Goal: Task Accomplishment & Management: Manage account settings

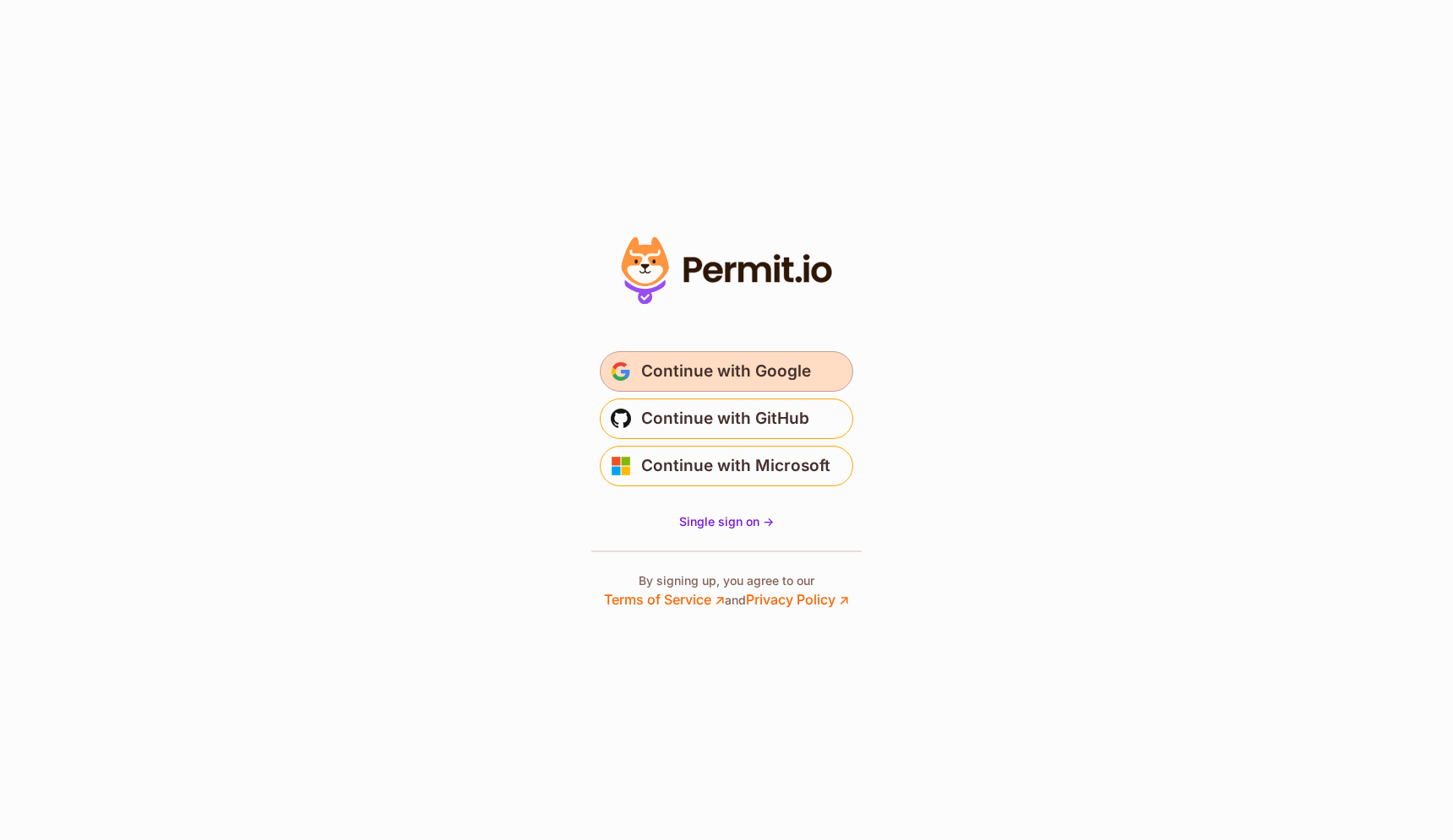
click at [734, 363] on span "Continue with Google" at bounding box center [726, 372] width 170 height 27
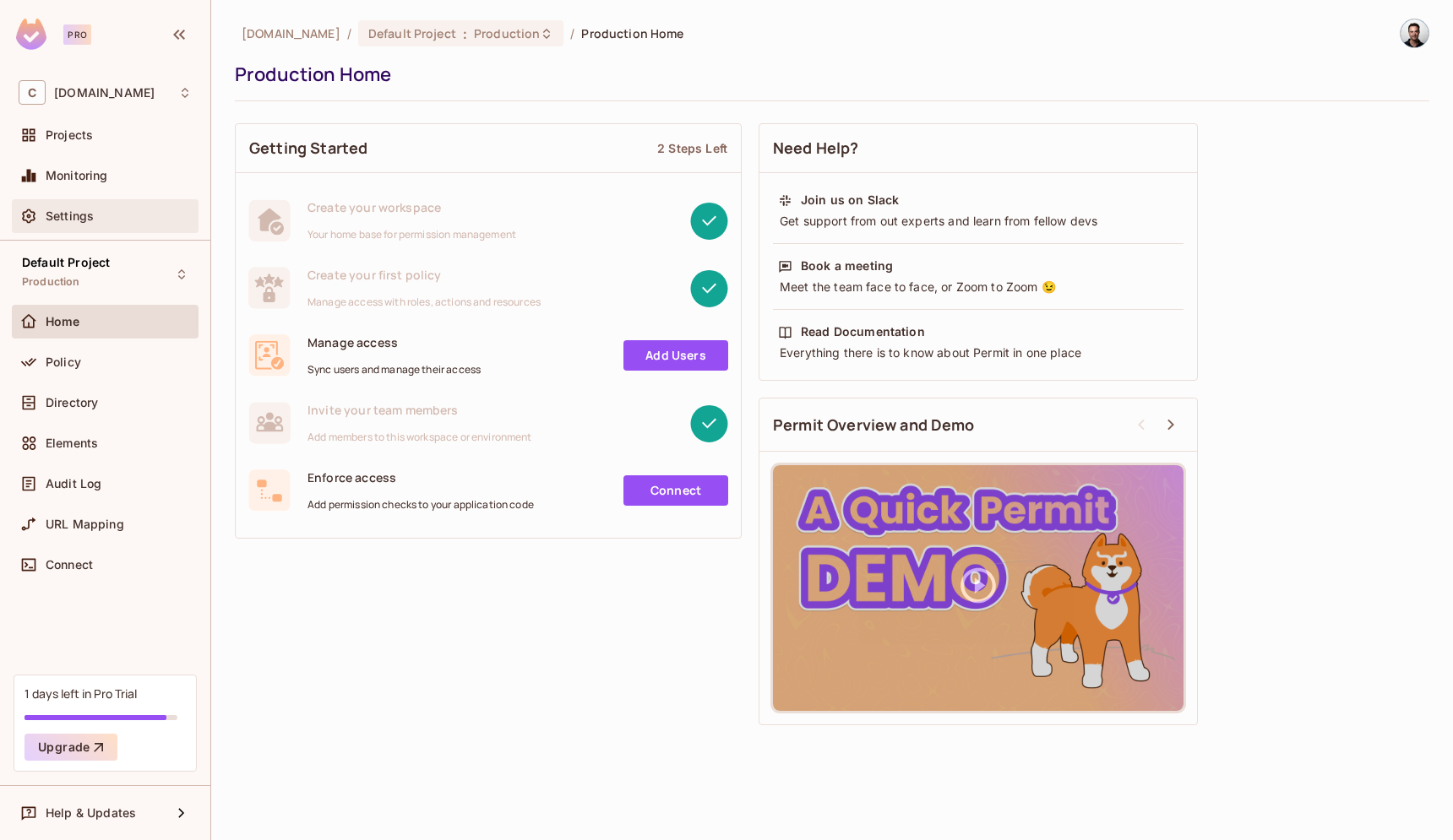
click at [85, 214] on span "Settings" at bounding box center [69, 216] width 48 height 14
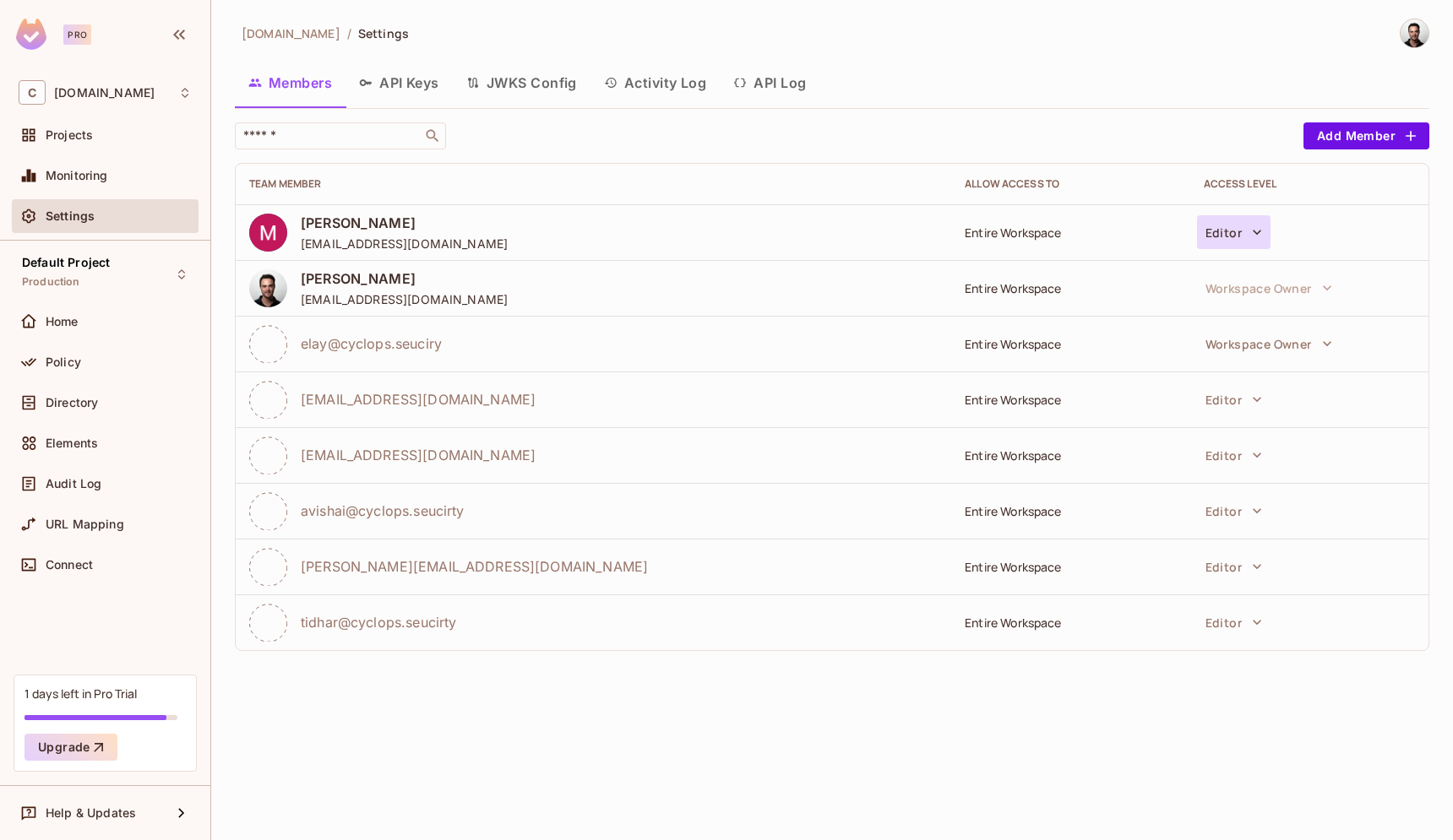
click at [1226, 229] on button "Editor" at bounding box center [1233, 232] width 73 height 34
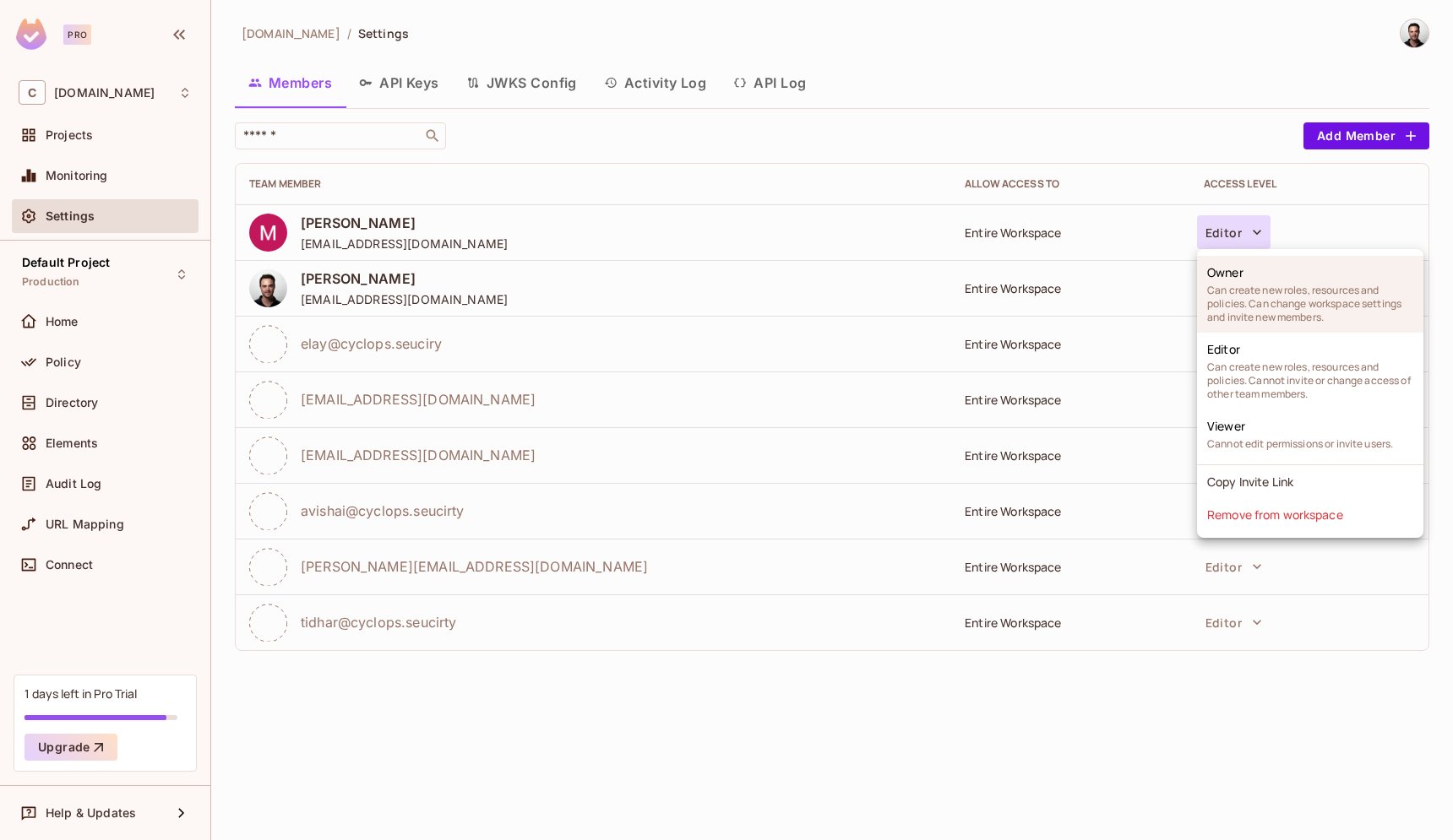
click at [1244, 313] on span "Can create new roles, resources and policies. Can change workspace settings and…" at bounding box center [1310, 303] width 206 height 40
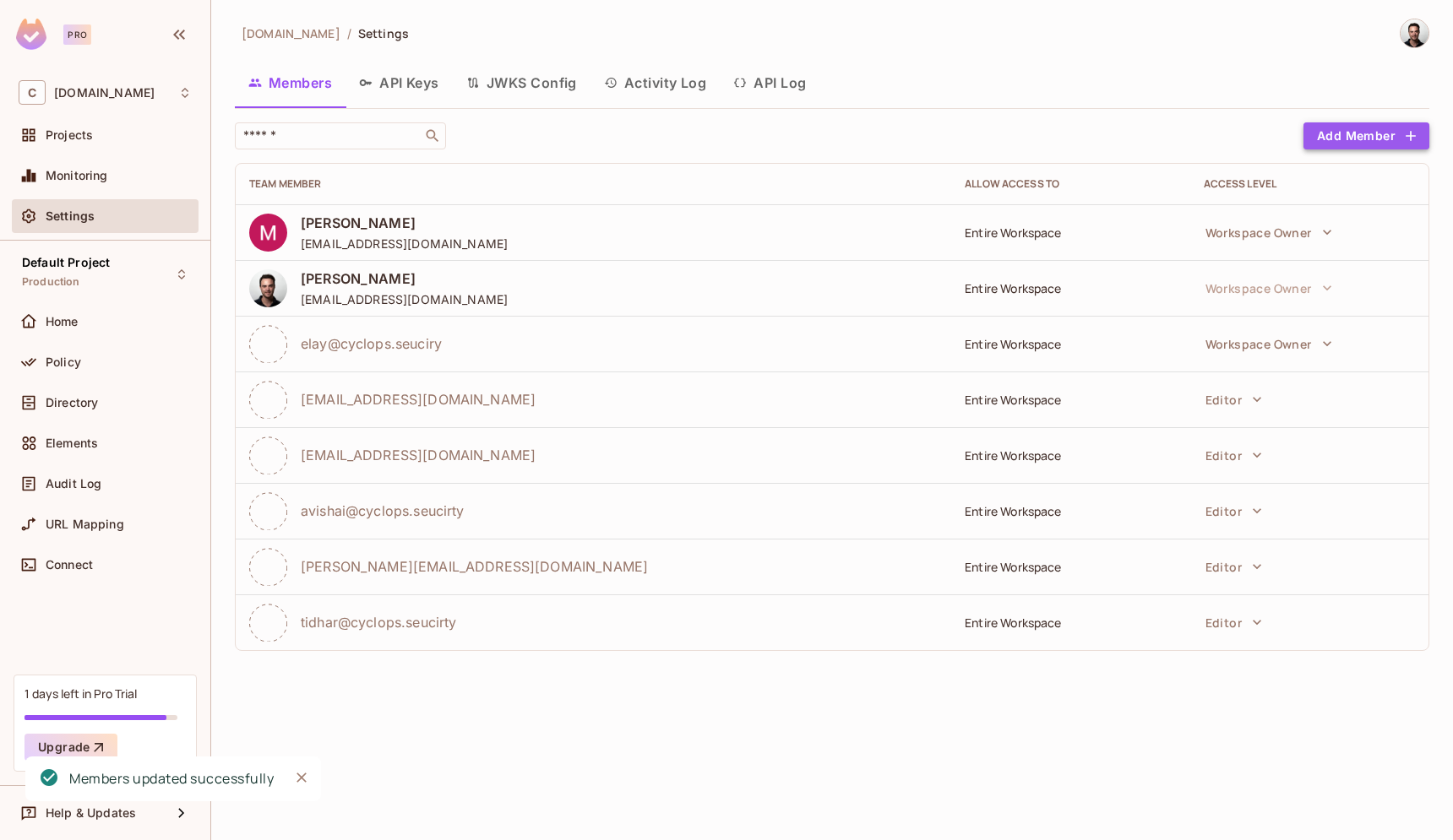
click at [1349, 131] on button "Add Member" at bounding box center [1366, 136] width 126 height 27
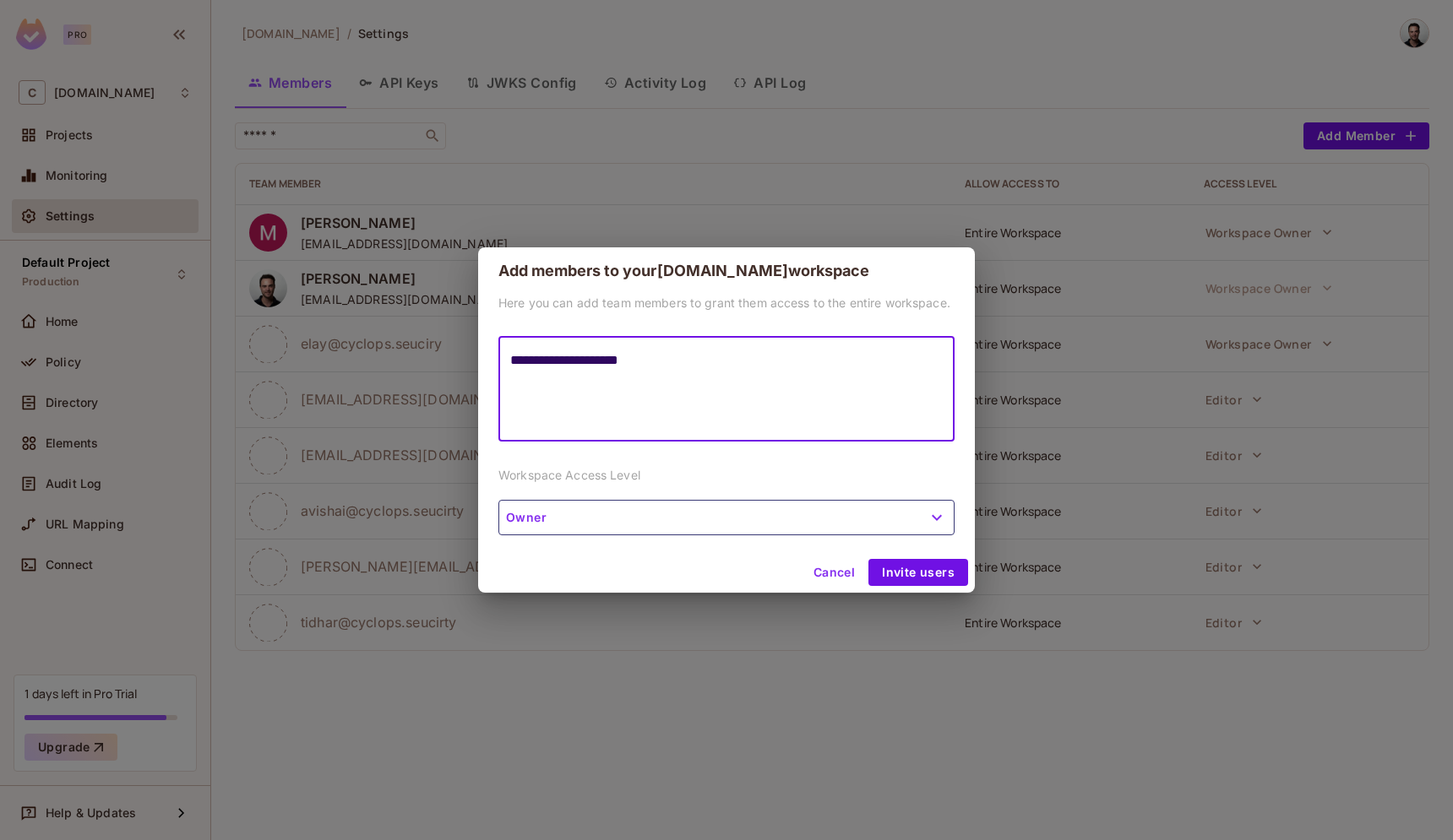
type textarea "**********"
click at [791, 527] on button "Owner" at bounding box center [726, 517] width 456 height 35
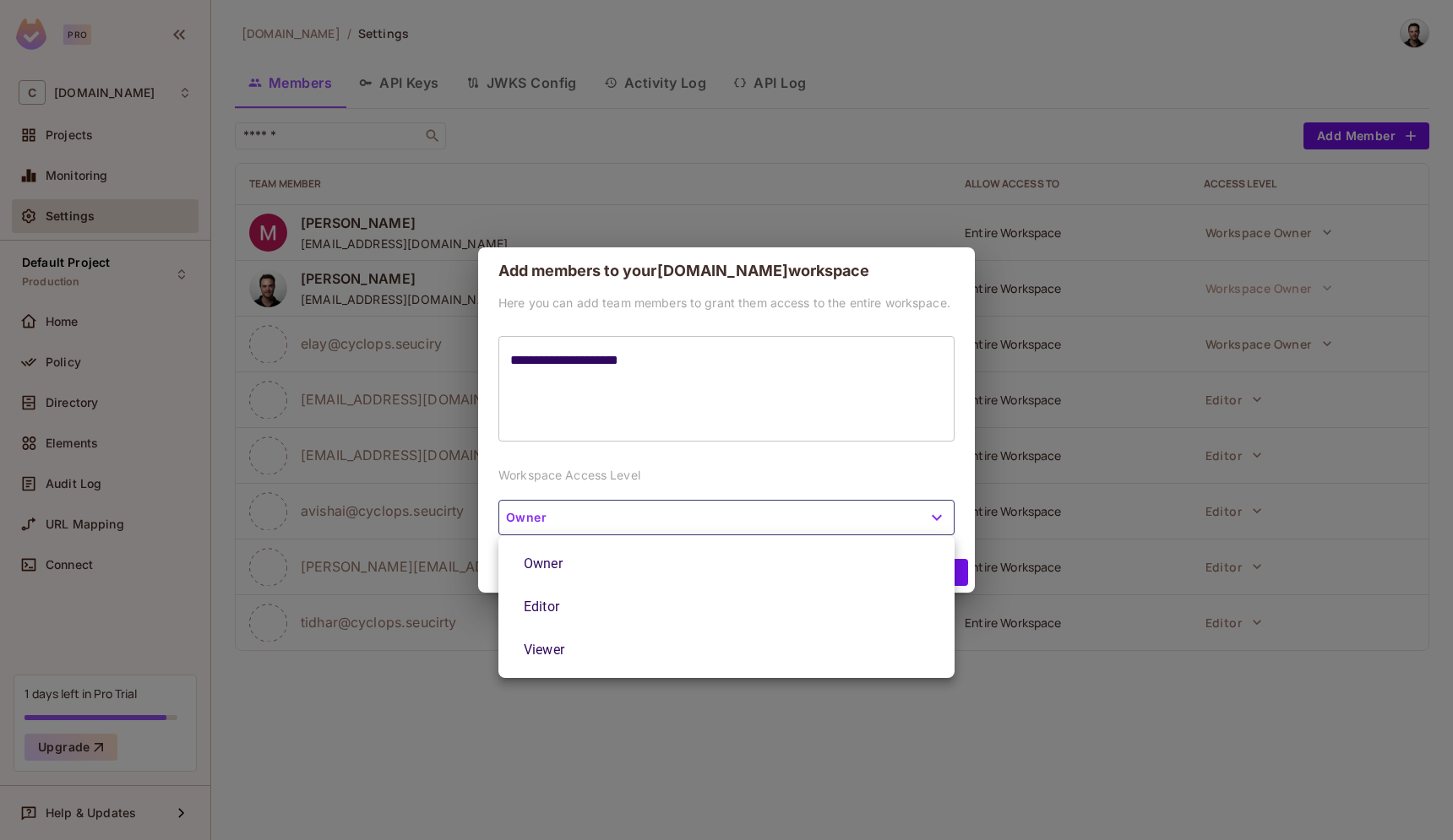
click at [791, 527] on div at bounding box center [726, 420] width 1453 height 840
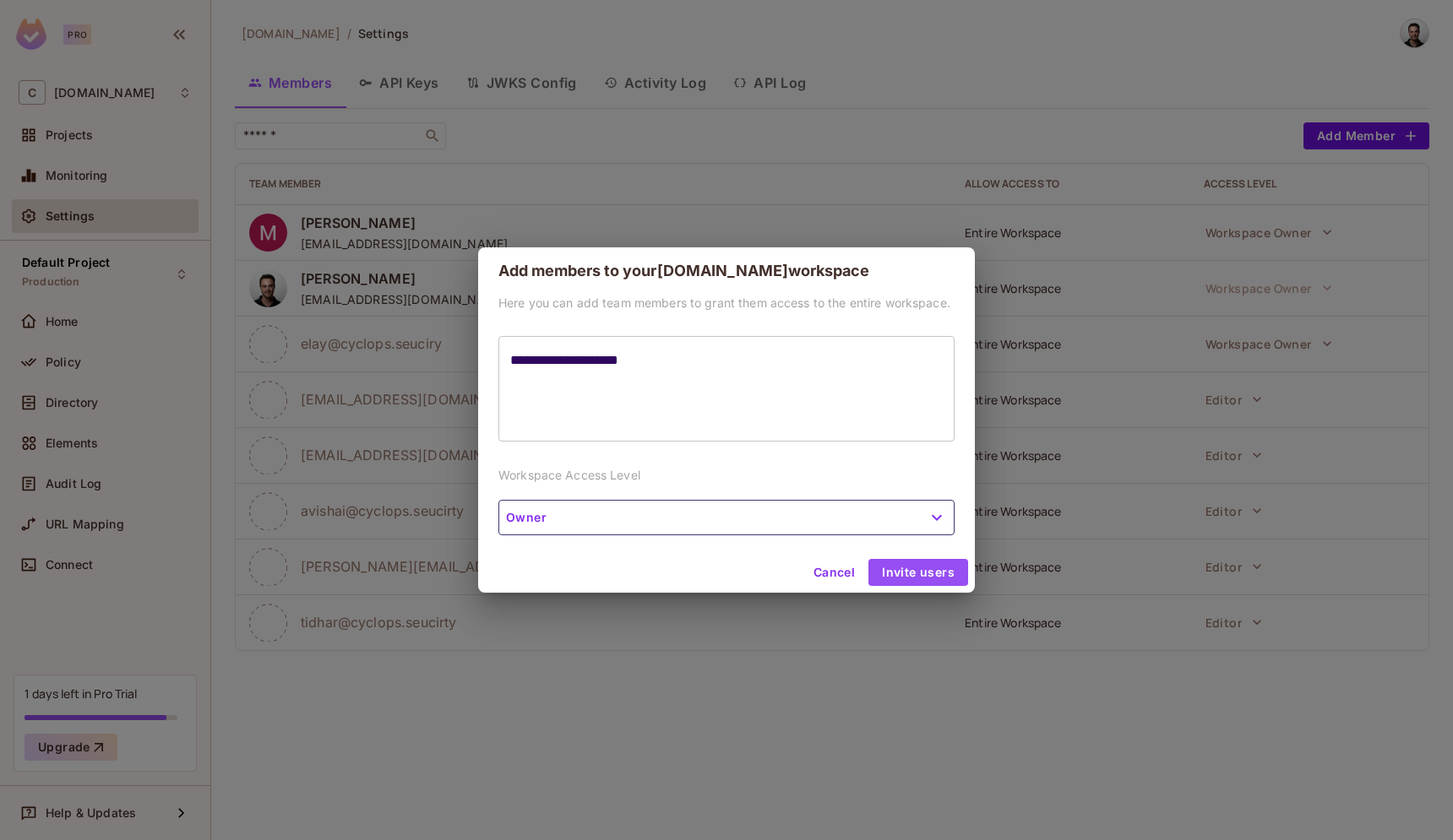
click at [900, 577] on button "Invite users" at bounding box center [918, 572] width 100 height 27
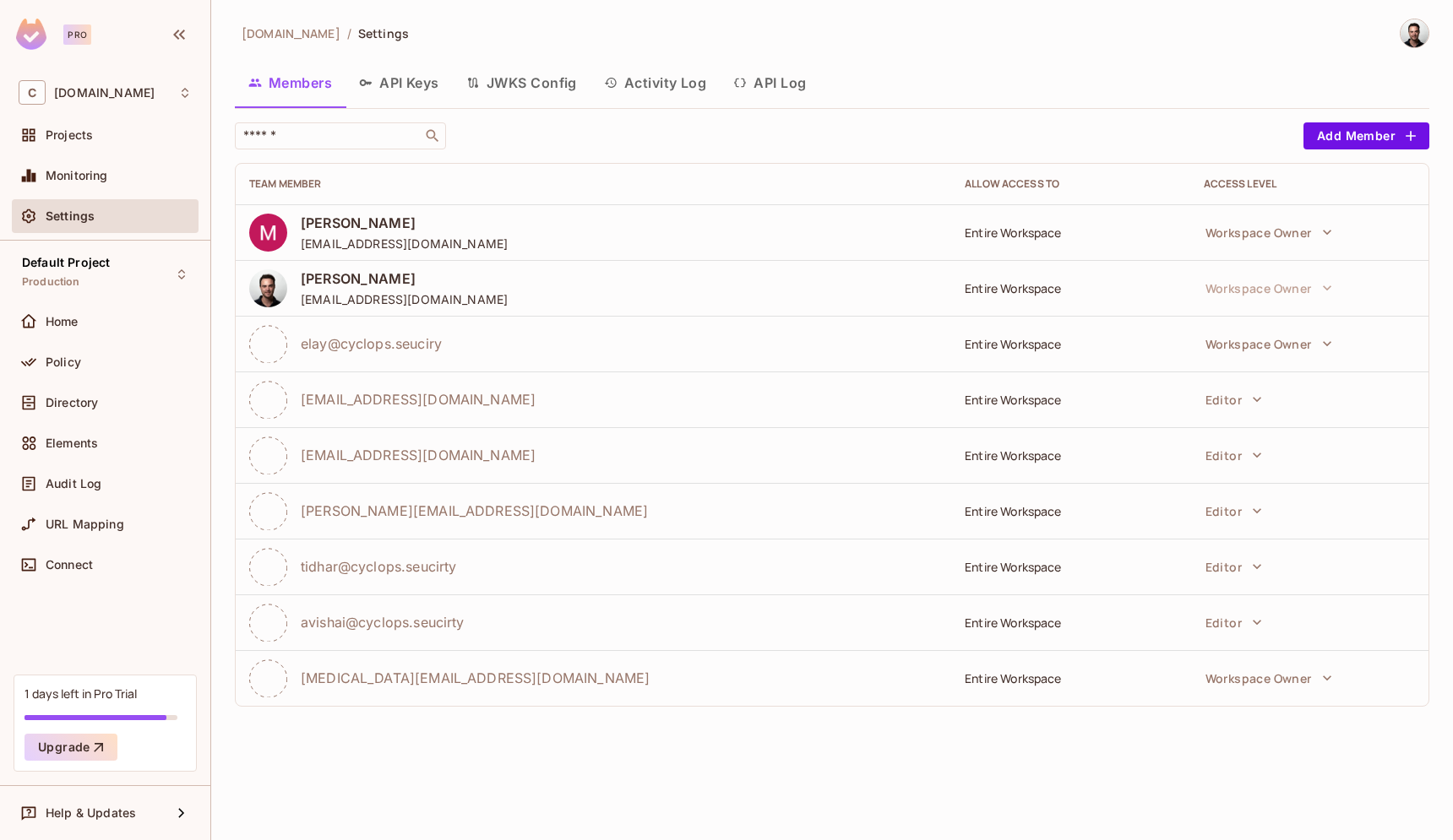
click at [404, 336] on span "elay@cyclops.seuciry" at bounding box center [371, 343] width 141 height 19
